Goal: Task Accomplishment & Management: Manage account settings

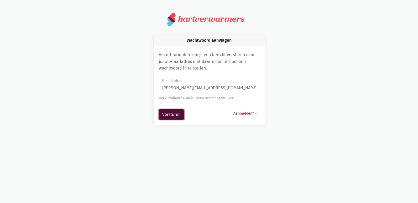
click at [170, 116] on button "Versturen" at bounding box center [171, 115] width 25 height 11
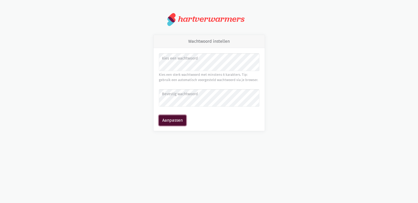
click at [170, 122] on button "Aanpassen" at bounding box center [172, 120] width 27 height 11
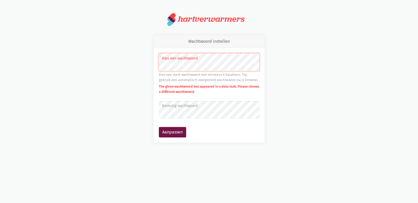
click at [184, 107] on label "Bevestig wachtwoord" at bounding box center [209, 106] width 94 height 6
click at [177, 134] on button "Aanpassen" at bounding box center [172, 132] width 27 height 11
